Goal: Task Accomplishment & Management: Manage account settings

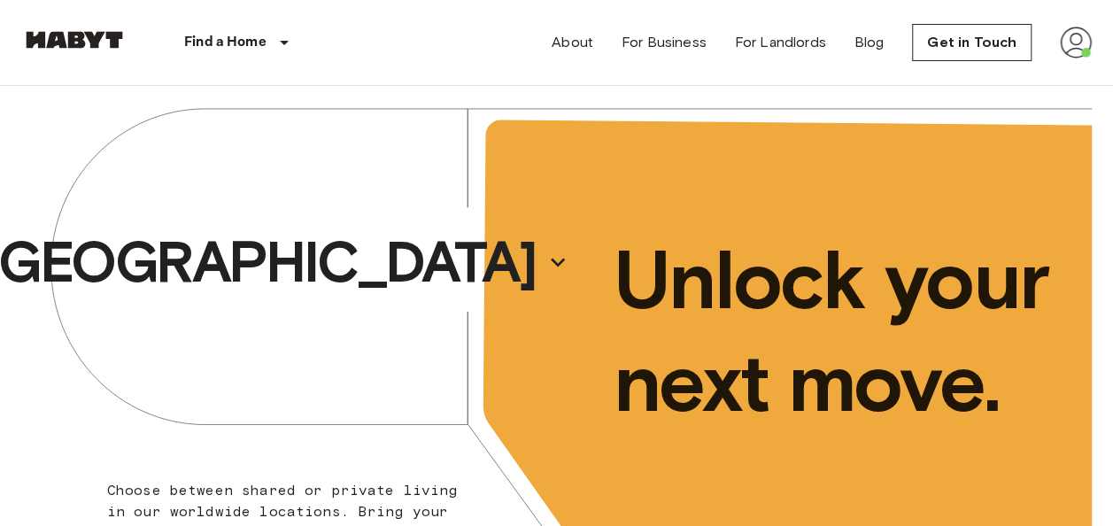
click at [1065, 42] on img at bounding box center [1076, 43] width 32 height 32
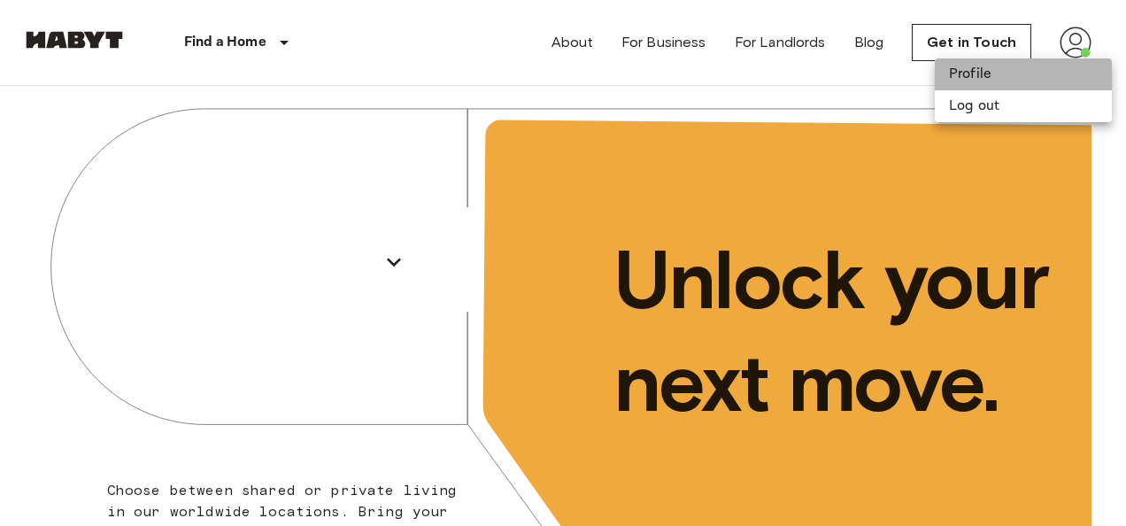
click at [961, 67] on li "Profile" at bounding box center [1023, 74] width 177 height 32
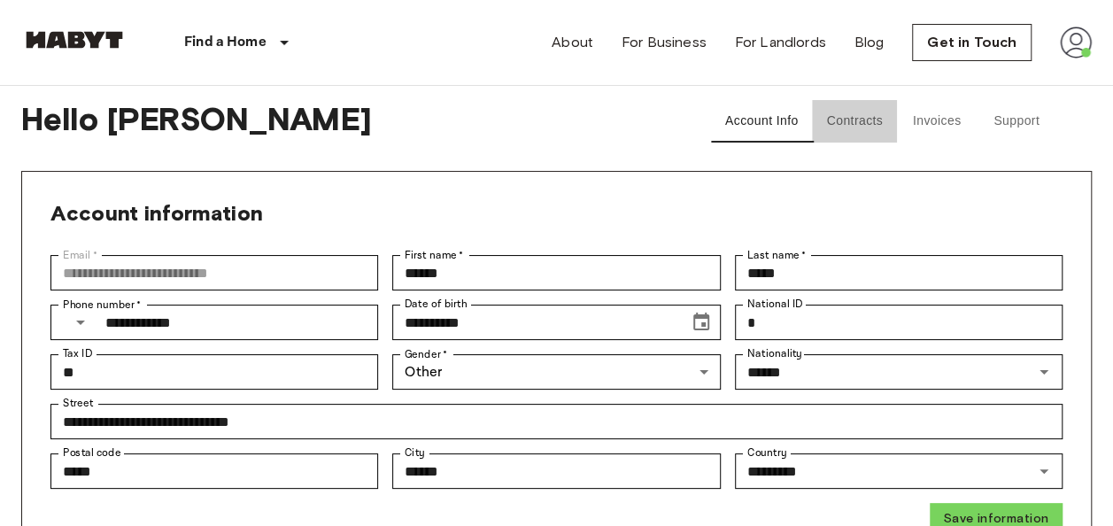
click at [857, 127] on button "Contracts" at bounding box center [854, 121] width 85 height 42
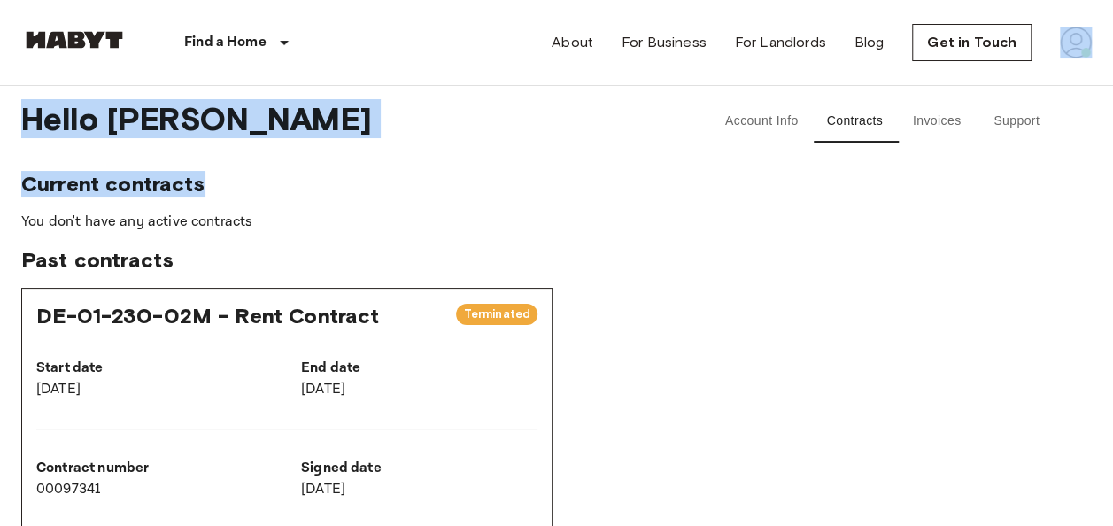
drag, startPoint x: 1110, startPoint y: 81, endPoint x: 1110, endPoint y: 189, distance: 108.0
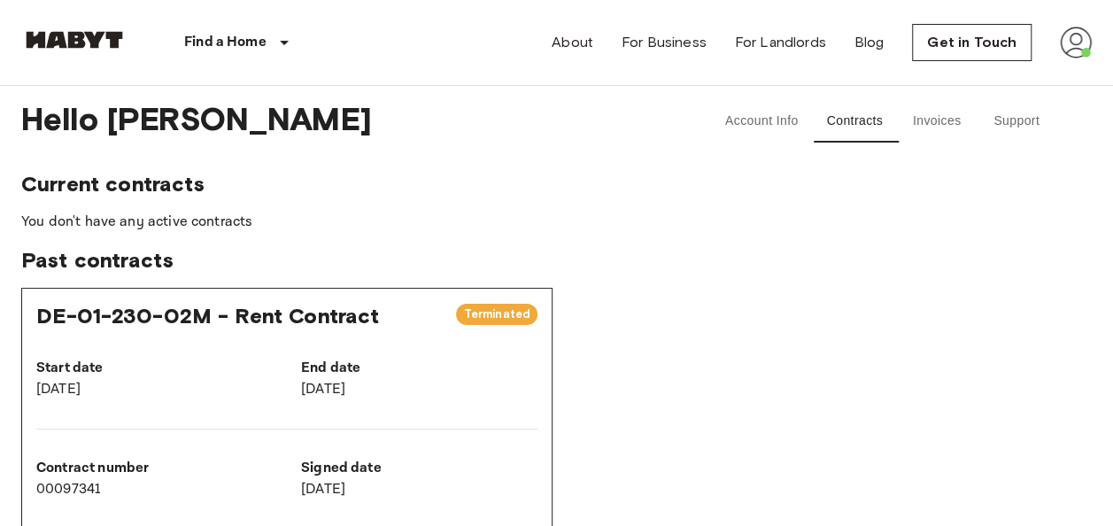
drag, startPoint x: 1110, startPoint y: 189, endPoint x: 936, endPoint y: 223, distance: 177.6
click at [936, 223] on p "You don't have any active contracts" at bounding box center [556, 222] width 1070 height 21
click at [1009, 117] on button "Support" at bounding box center [1016, 121] width 80 height 42
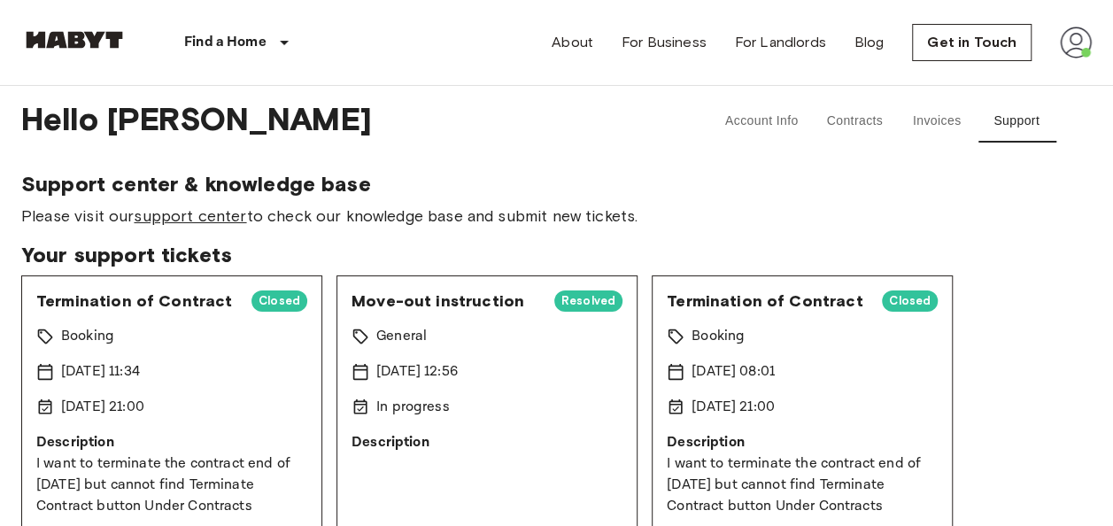
click at [207, 222] on link "support center" at bounding box center [190, 215] width 112 height 19
